Goal: Browse casually: Explore the website without a specific task or goal

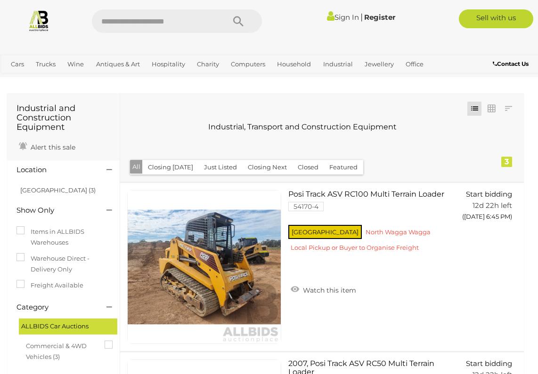
click at [184, 117] on div "Industrial, Transport and Construction Equipment" at bounding box center [302, 124] width 345 height 16
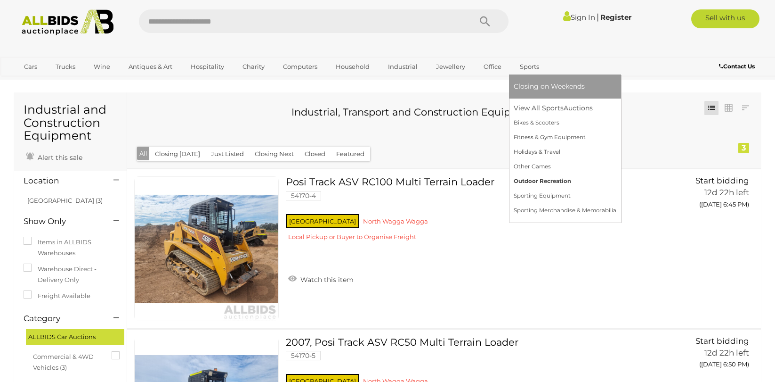
click at [537, 184] on link "Outdoor Recreation" at bounding box center [565, 181] width 103 height 15
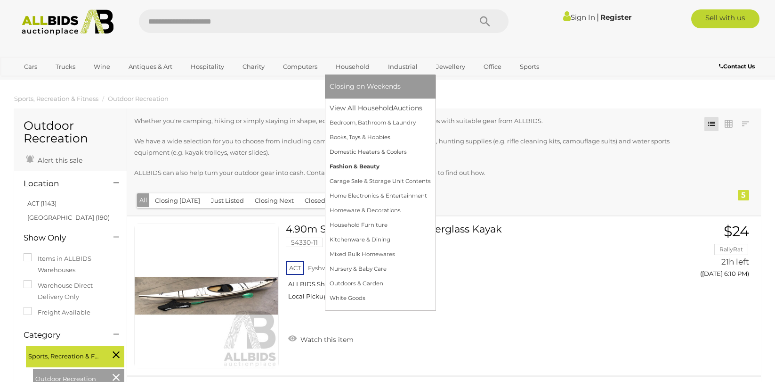
click at [357, 166] on link "Fashion & Beauty" at bounding box center [380, 166] width 101 height 15
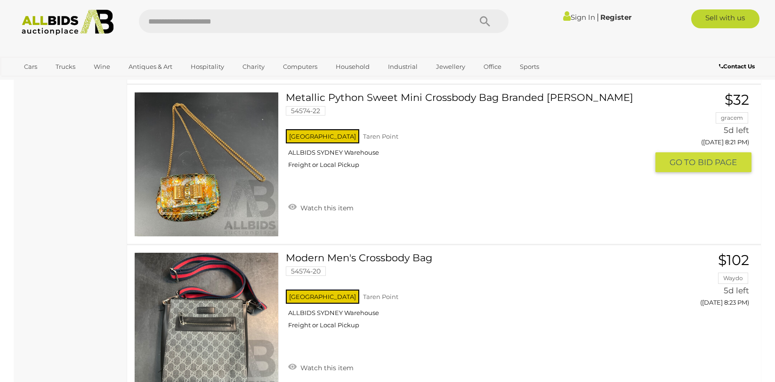
scroll to position [8026, 0]
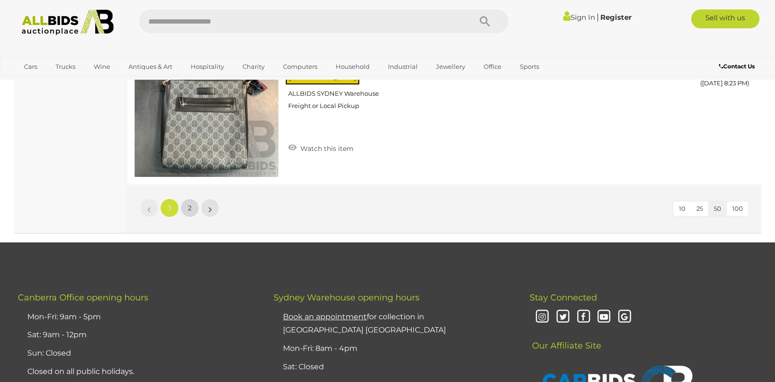
click at [191, 214] on link "2" at bounding box center [189, 207] width 19 height 19
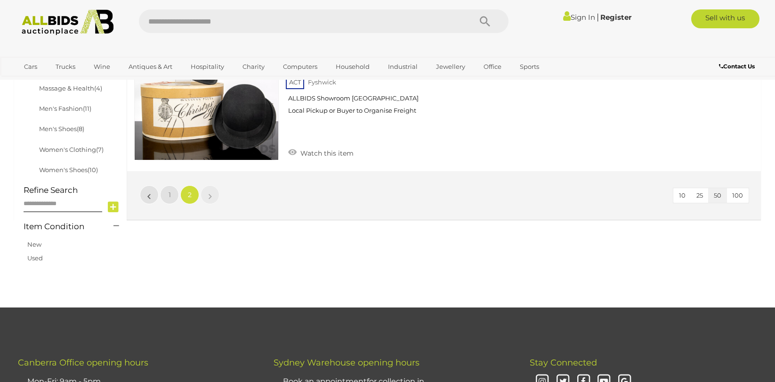
scroll to position [290, 0]
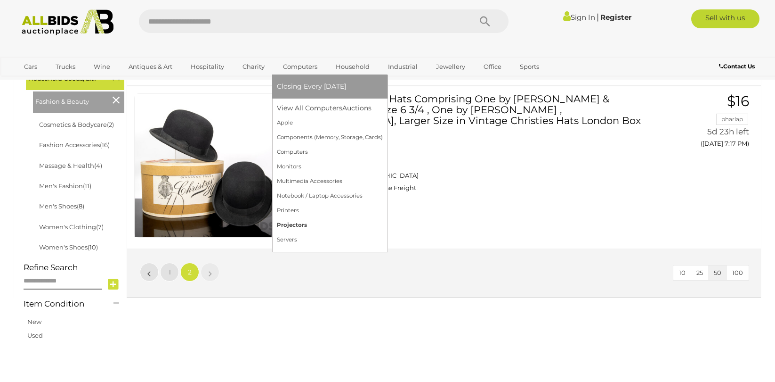
click at [303, 219] on link "Projectors" at bounding box center [330, 225] width 106 height 15
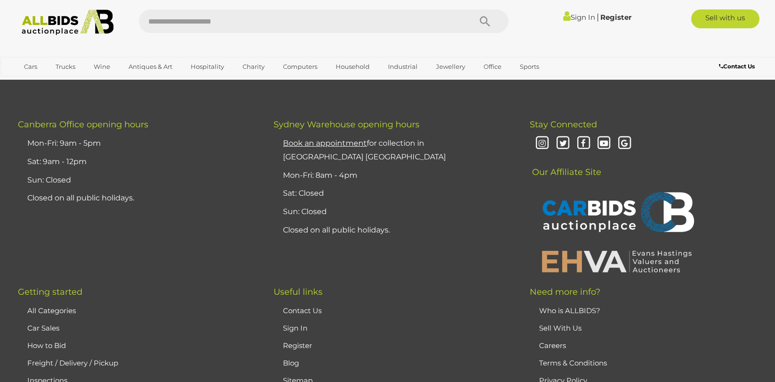
scroll to position [1443, 0]
